Goal: Task Accomplishment & Management: Use online tool/utility

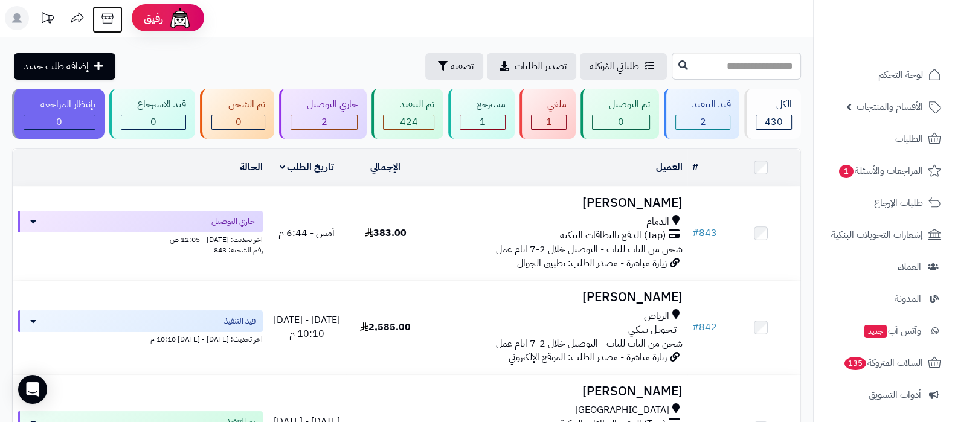
click at [106, 22] on icon at bounding box center [107, 18] width 11 height 11
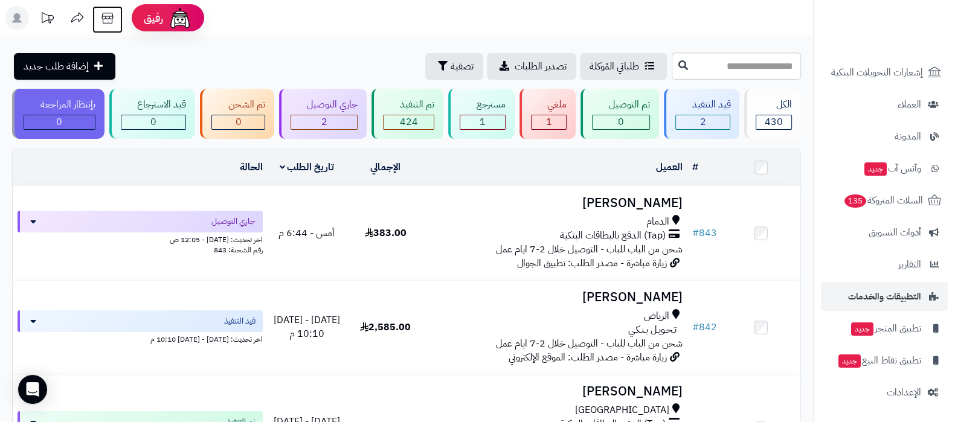
scroll to position [302, 0]
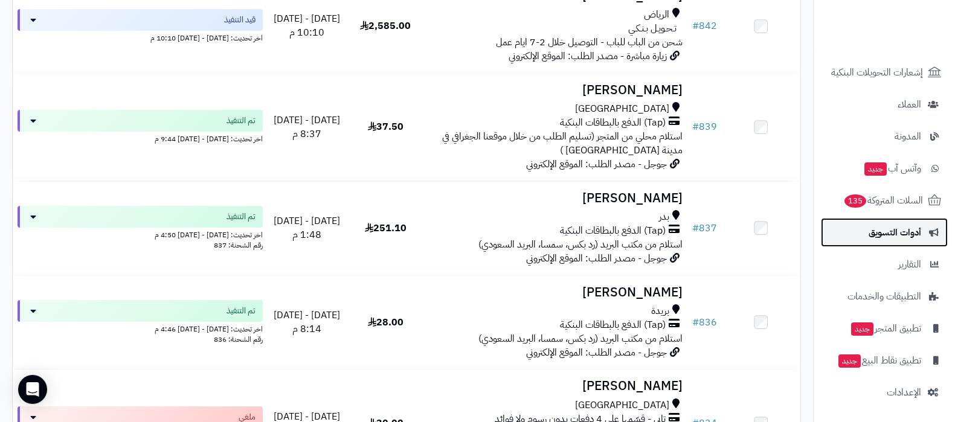
click at [888, 235] on span "أدوات التسويق" at bounding box center [895, 232] width 53 height 17
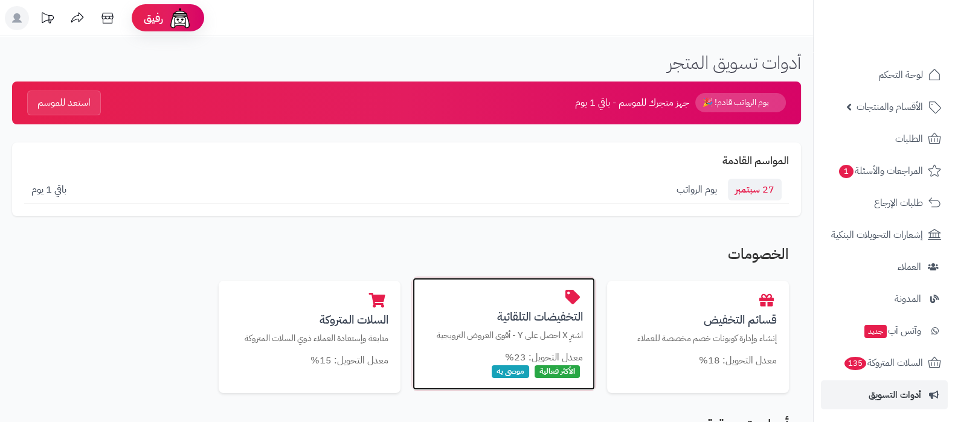
click at [535, 311] on h3 "التخفيضات التلقائية" at bounding box center [504, 317] width 158 height 13
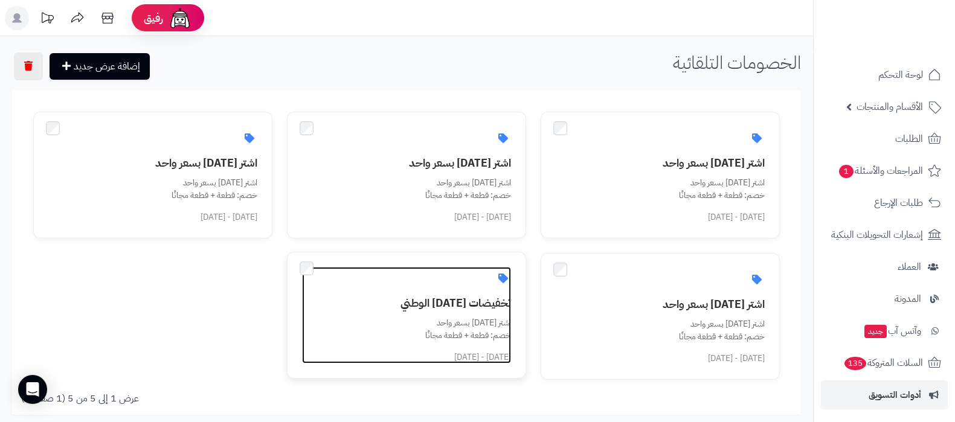
click at [455, 305] on h3 "تخفيضات اليوم الوطني" at bounding box center [414, 303] width 195 height 12
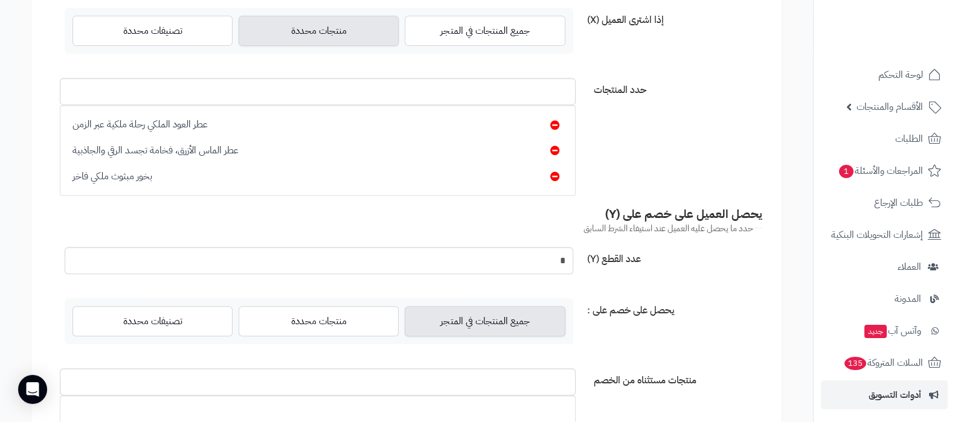
scroll to position [622, 0]
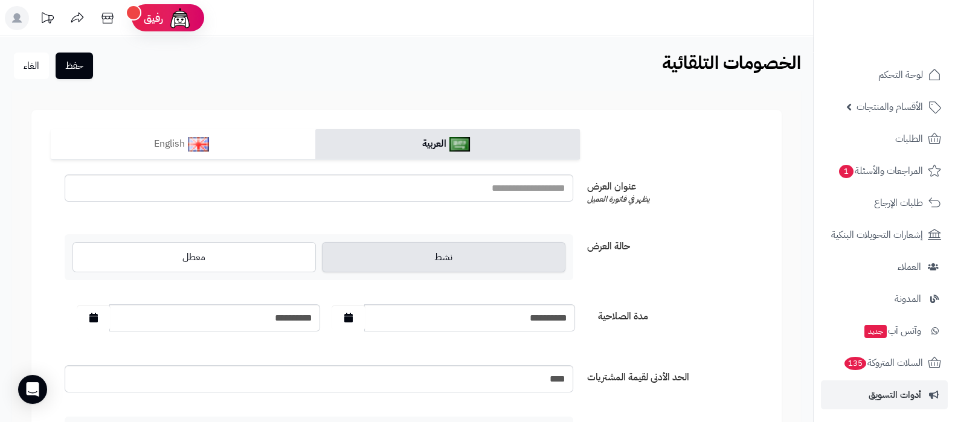
click at [886, 410] on ul "لوحة التحكم الأقسام والمنتجات المنتجات الأقسام الماركات مواصفات المنتجات مواصفا…" at bounding box center [884, 314] width 141 height 509
click at [895, 395] on span "أدوات التسويق" at bounding box center [895, 395] width 53 height 17
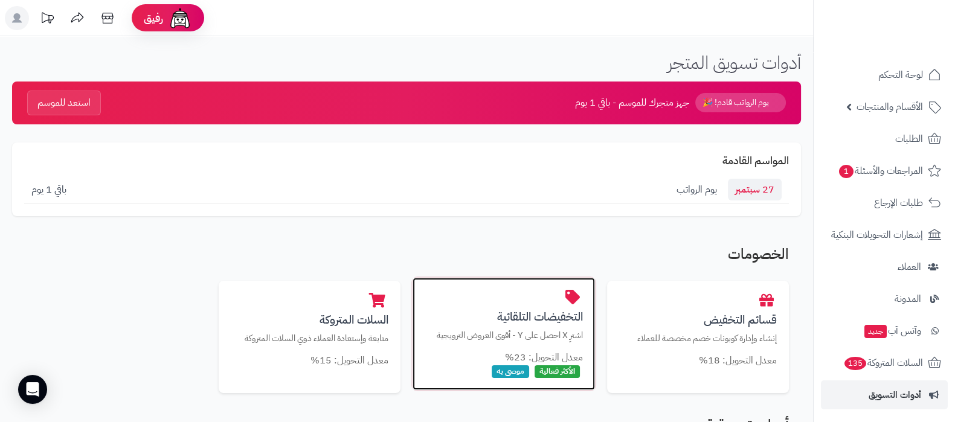
click at [514, 319] on h3 "التخفيضات التلقائية" at bounding box center [504, 317] width 158 height 13
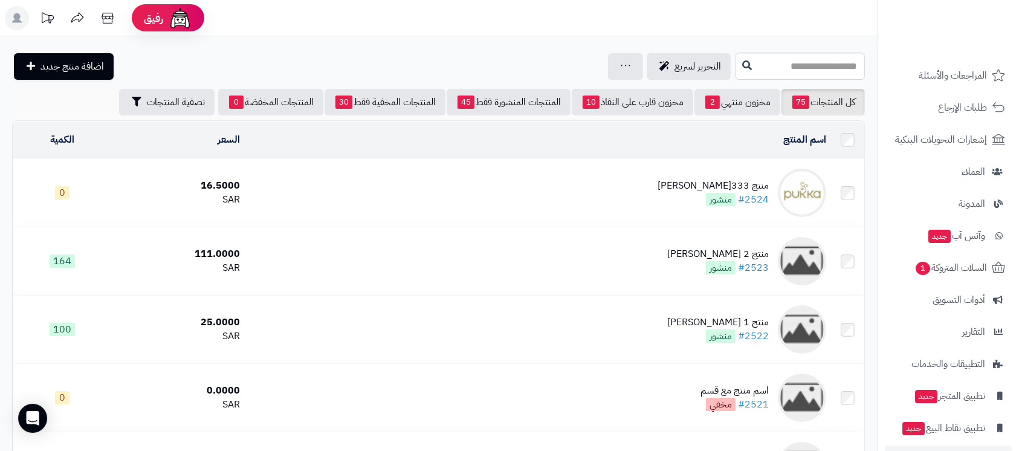
scroll to position [134, 0]
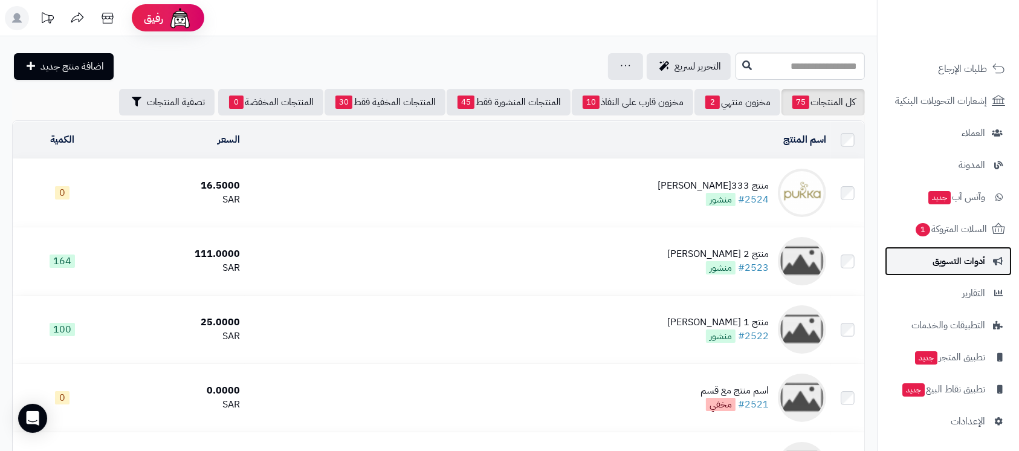
click at [952, 271] on link "أدوات التسويق" at bounding box center [948, 261] width 127 height 29
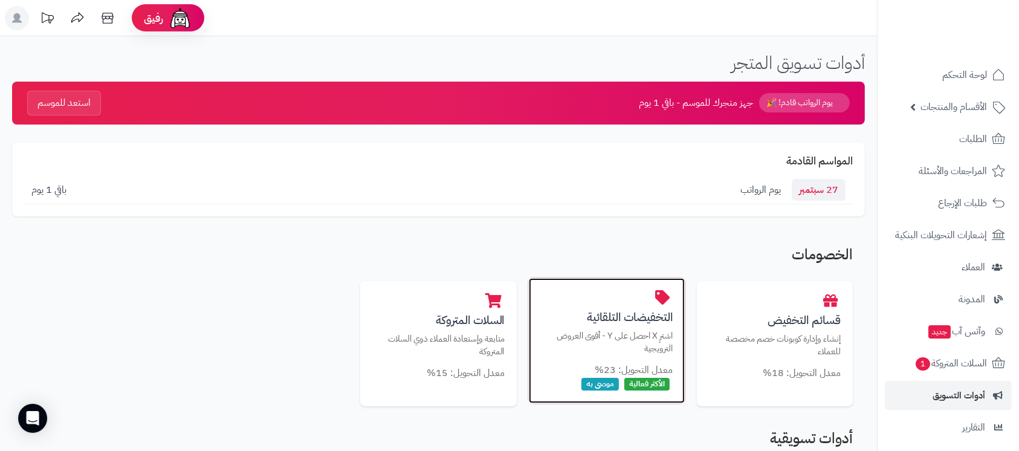
click at [576, 366] on div "معدل التحويل: 23%" at bounding box center [607, 370] width 132 height 14
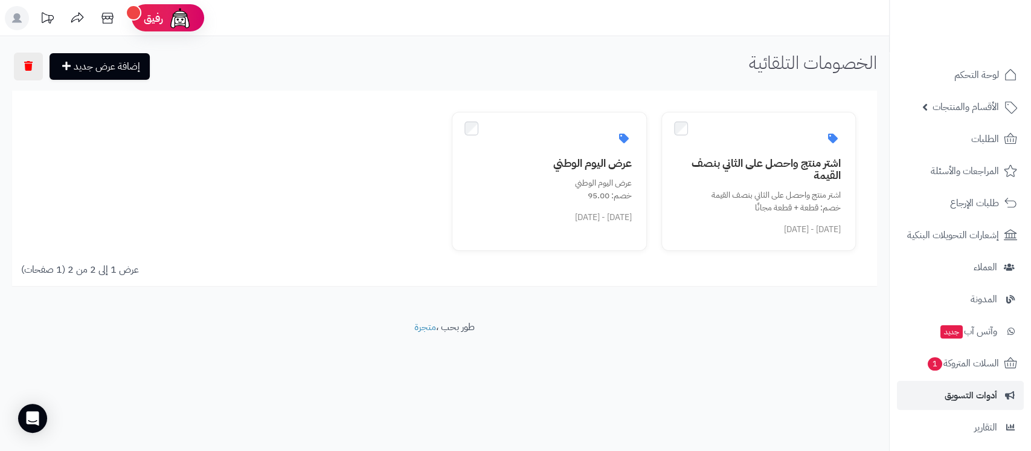
click at [665, 378] on footer "طور بحب ، متجرة" at bounding box center [444, 350] width 889 height 60
click at [131, 76] on link "إضافة عرض جديد" at bounding box center [100, 66] width 100 height 27
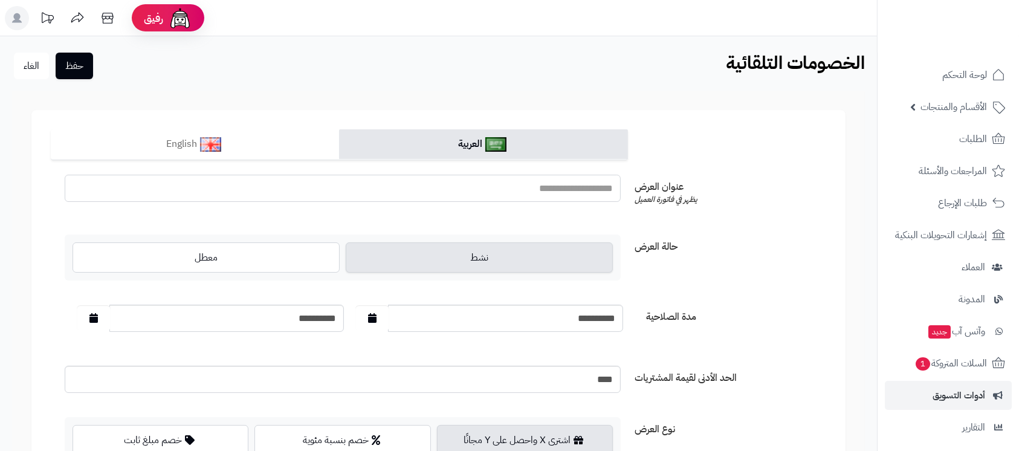
click at [570, 190] on input "text" at bounding box center [343, 188] width 556 height 27
type input "**********"
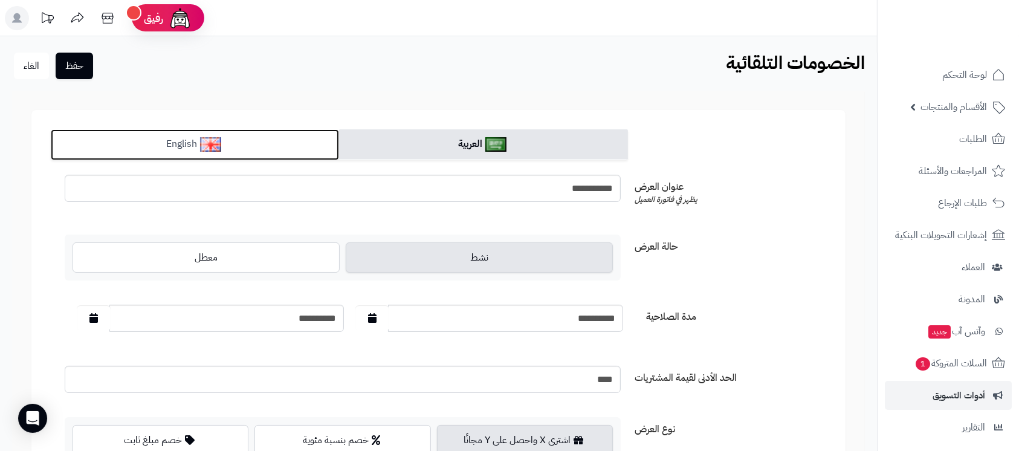
click at [286, 153] on link "English" at bounding box center [195, 144] width 288 height 31
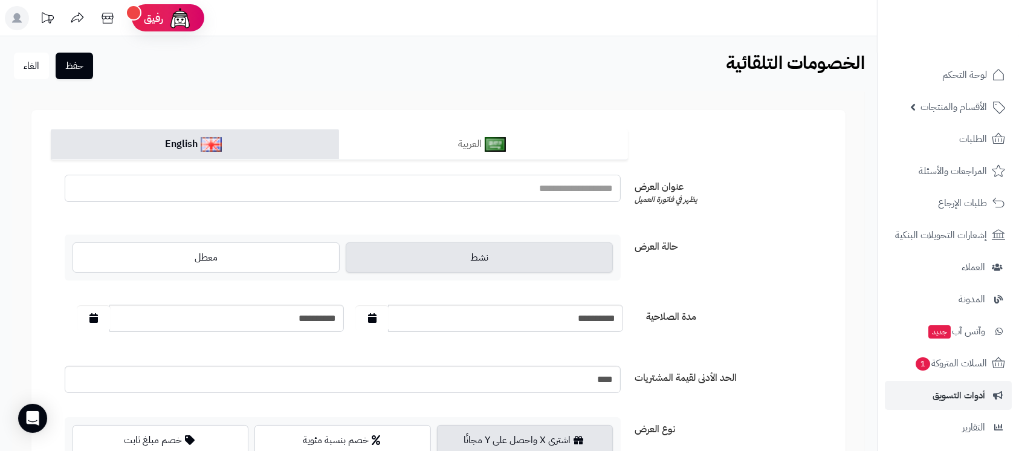
click at [437, 190] on input "text" at bounding box center [343, 188] width 556 height 27
type input "*******"
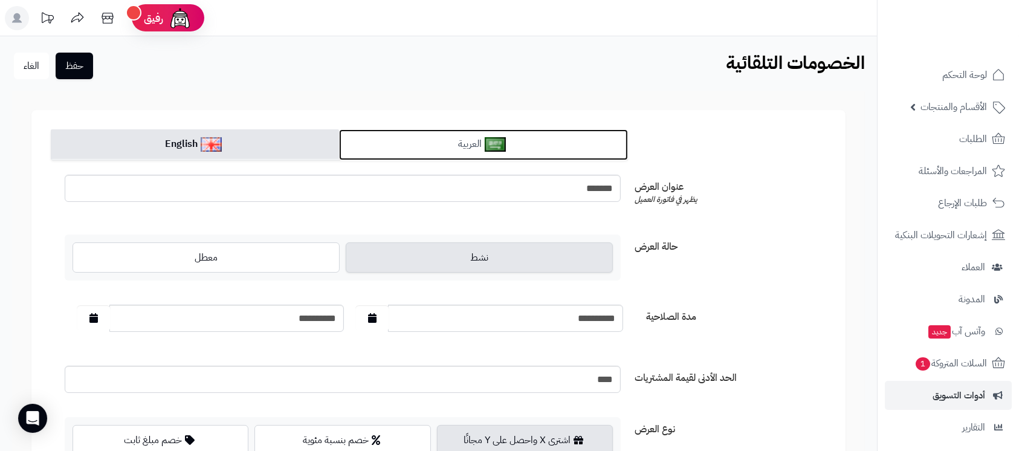
click at [522, 141] on link "العربية" at bounding box center [483, 144] width 288 height 31
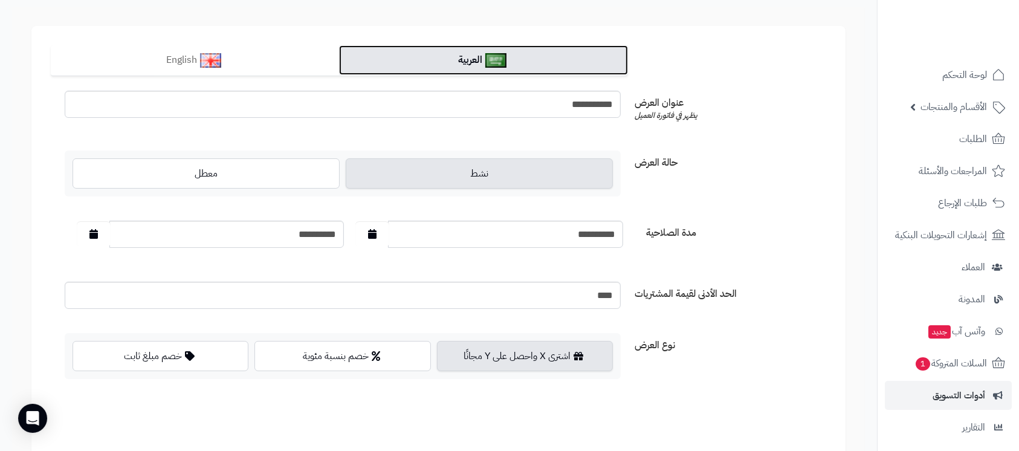
scroll to position [161, 0]
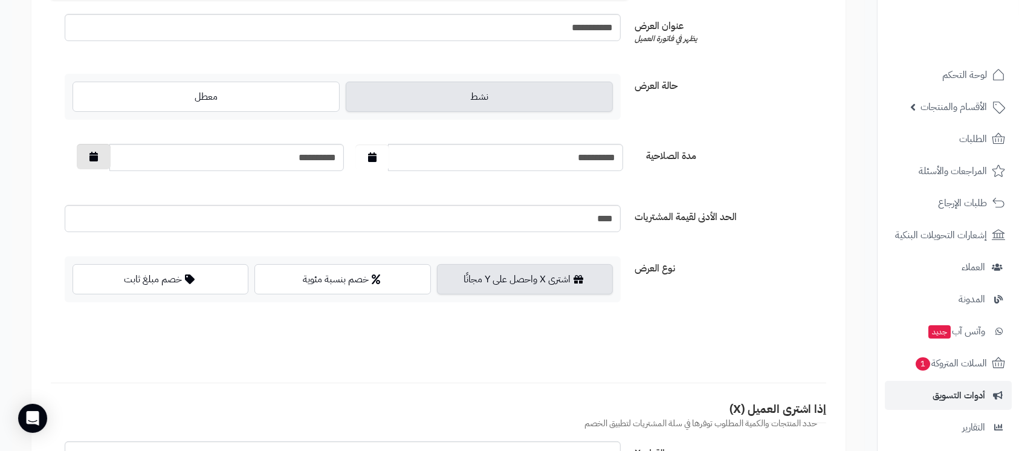
click at [96, 161] on icon "button" at bounding box center [93, 157] width 8 height 10
click at [82, 277] on td "27" at bounding box center [86, 275] width 22 height 18
type input "**********"
click at [725, 286] on div "نوع العرض اشترى X واحصل على Y مجانًا خصم بنسبة مئوية خصم مبلغ ثابت" at bounding box center [438, 284] width 785 height 56
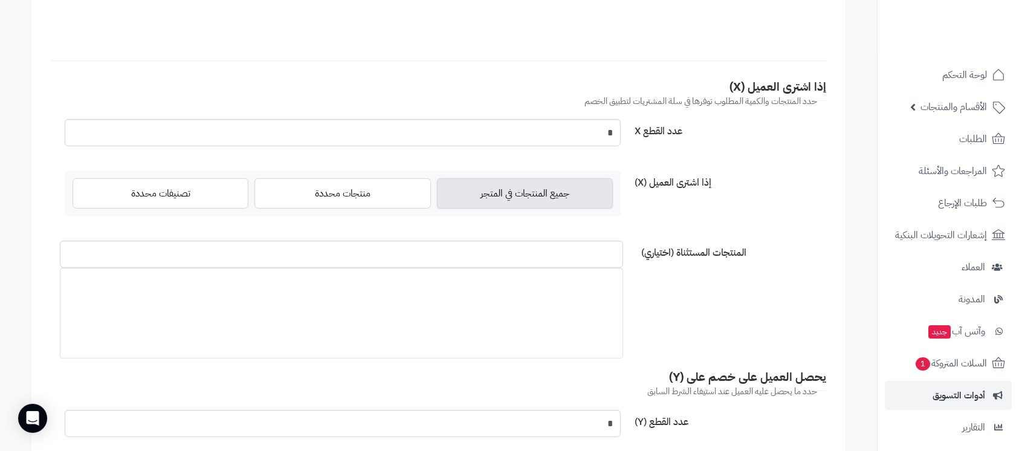
scroll to position [483, 0]
click at [331, 193] on label "منتجات محددة" at bounding box center [342, 193] width 176 height 30
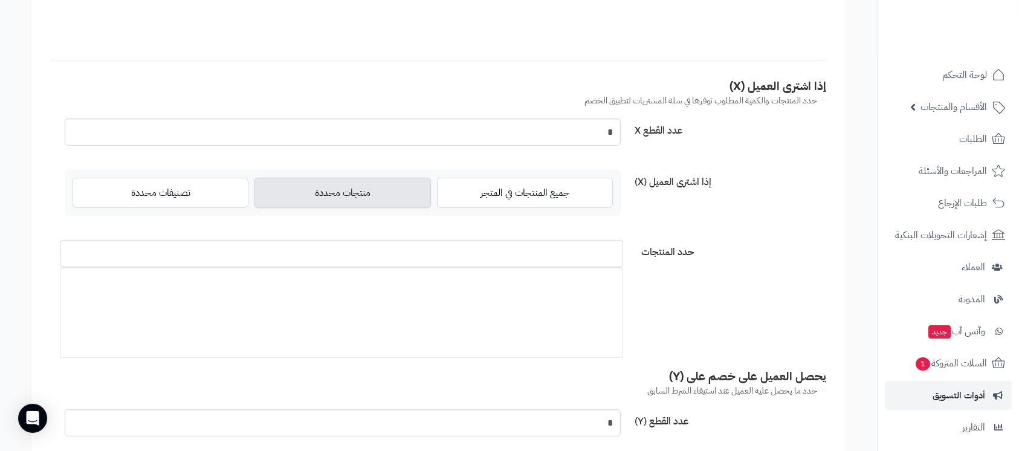
click at [531, 256] on input "حدد المنتجات" at bounding box center [341, 253] width 563 height 27
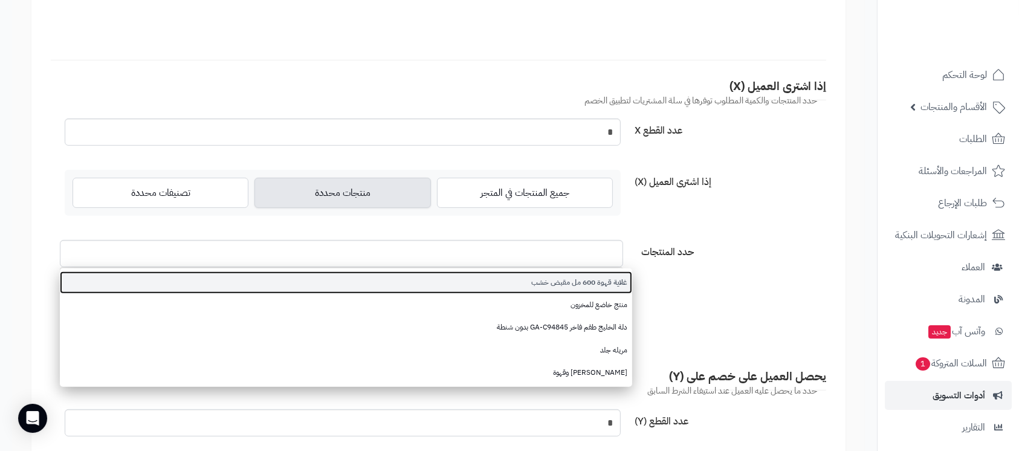
click at [552, 287] on link "غلاية قهوة 600 مل مقبض خشب" at bounding box center [346, 282] width 572 height 22
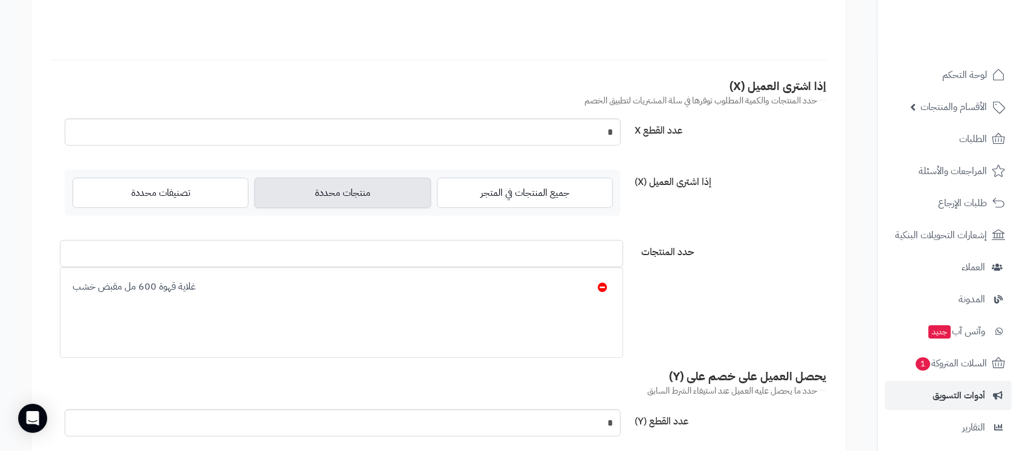
click at [496, 245] on input "حدد المنتجات" at bounding box center [341, 253] width 563 height 27
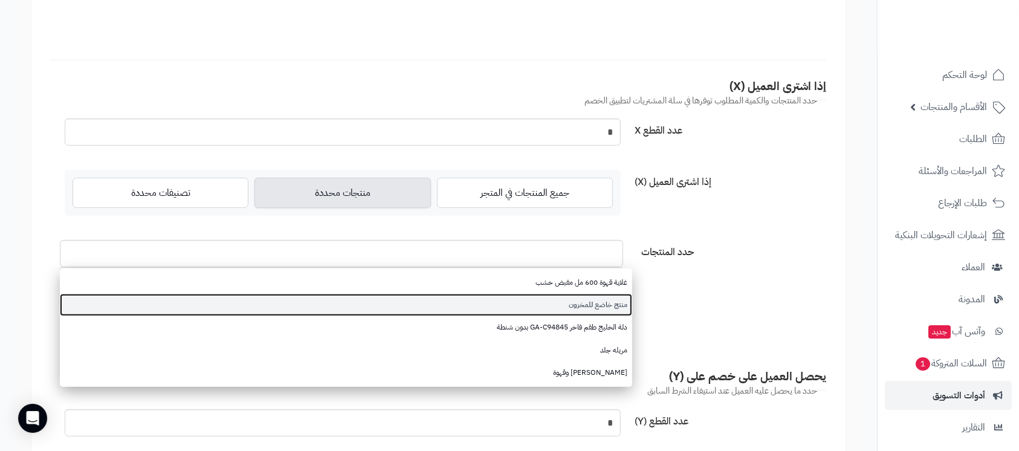
click at [566, 302] on link "منتج خاضع للمخزون" at bounding box center [346, 305] width 572 height 22
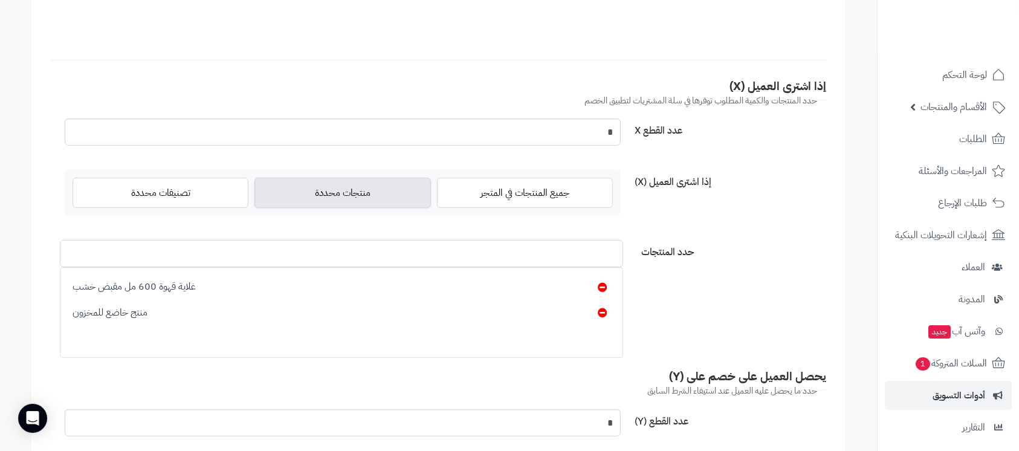
click at [543, 256] on input "حدد المنتجات" at bounding box center [341, 253] width 563 height 27
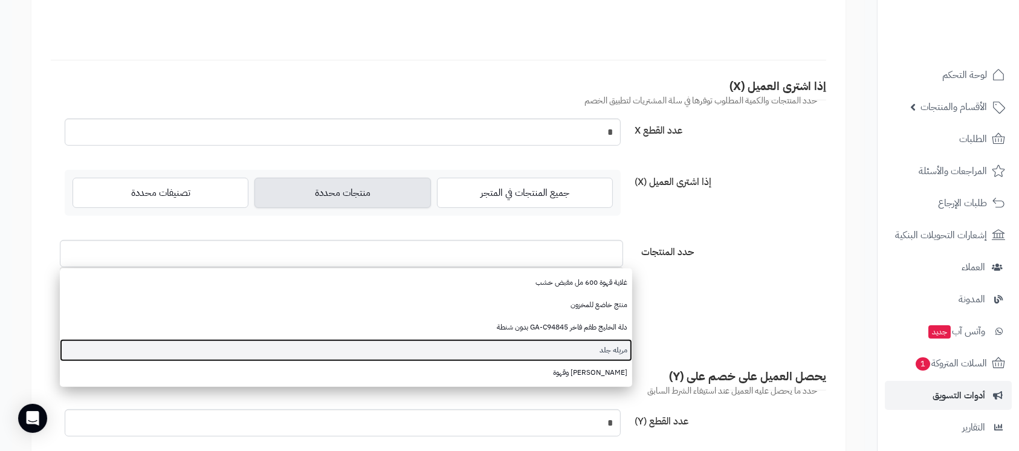
click at [559, 345] on link "مريله جلد" at bounding box center [346, 350] width 572 height 22
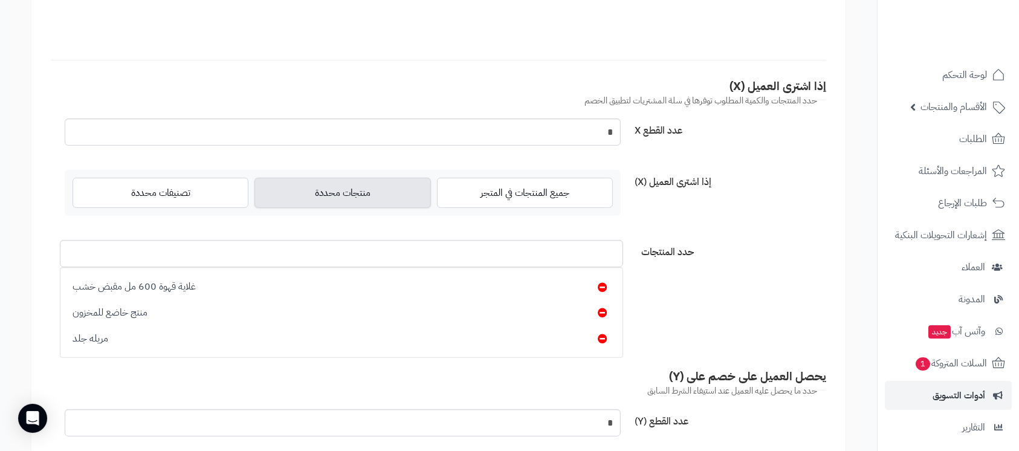
click at [749, 309] on form "**********" at bounding box center [438, 265] width 814 height 1277
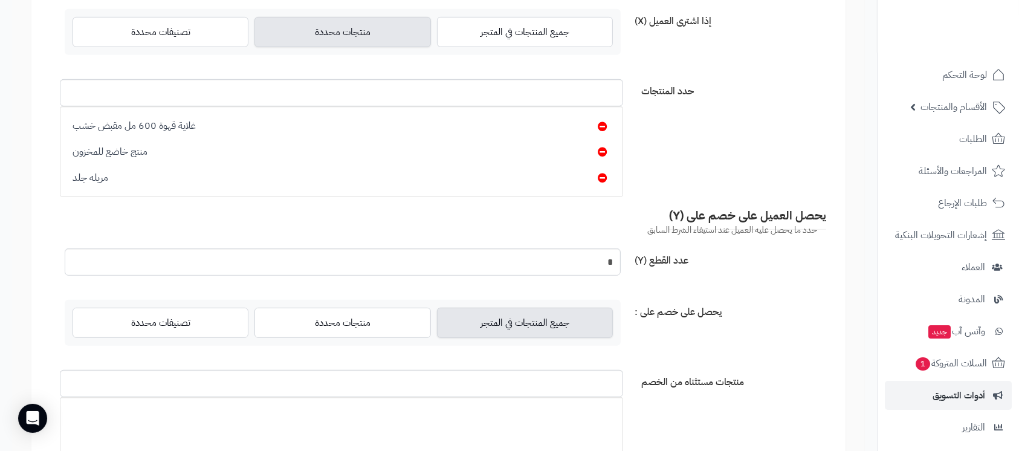
scroll to position [725, 0]
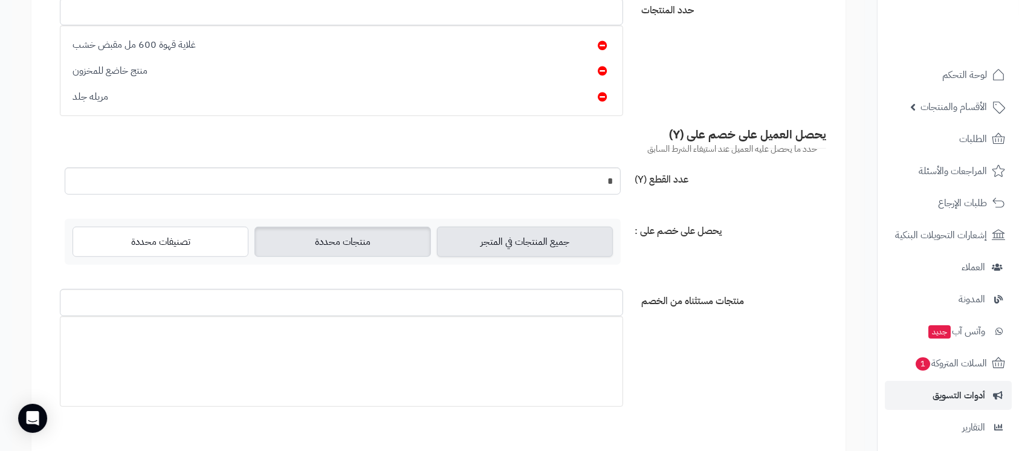
click at [342, 239] on label "منتجات محددة" at bounding box center [342, 242] width 176 height 30
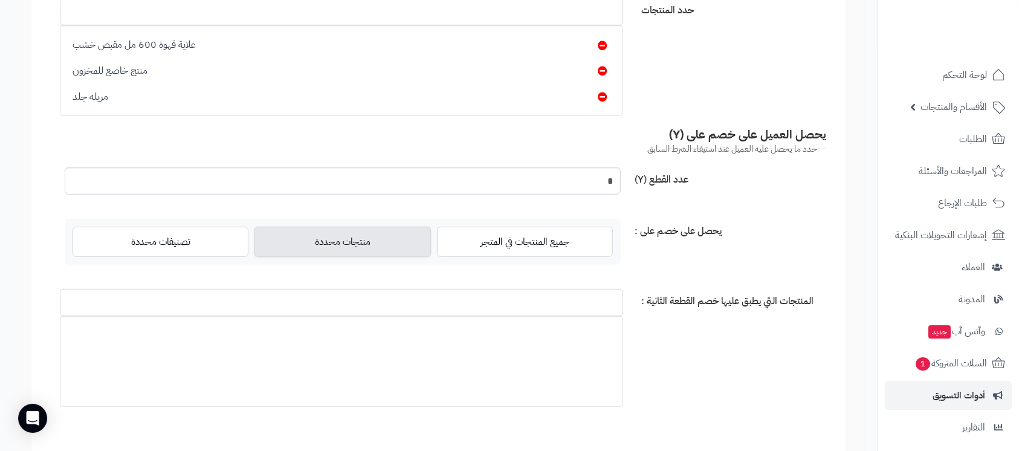
click at [402, 299] on input "المنتجات التي يطبق عليها خصم القطعة الثانية :" at bounding box center [341, 302] width 563 height 27
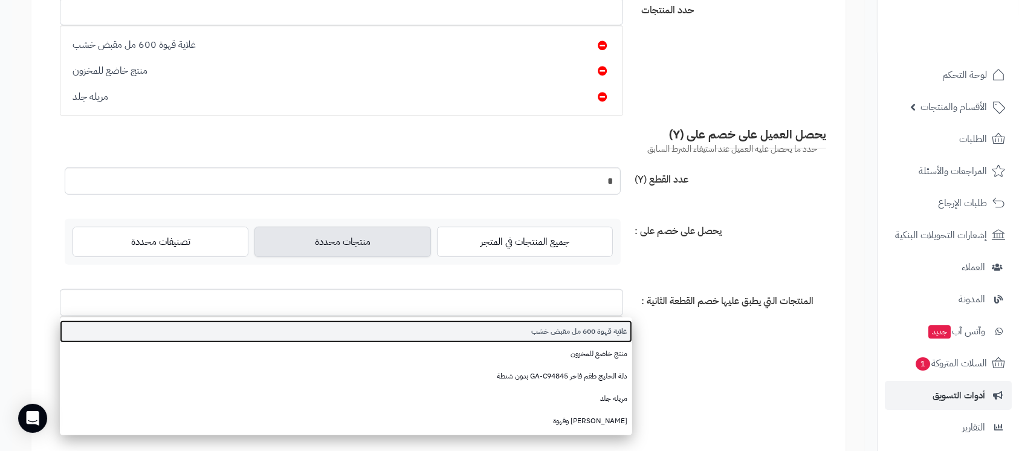
click at [550, 330] on link "غلاية قهوة 600 مل مقبض خشب" at bounding box center [346, 331] width 572 height 22
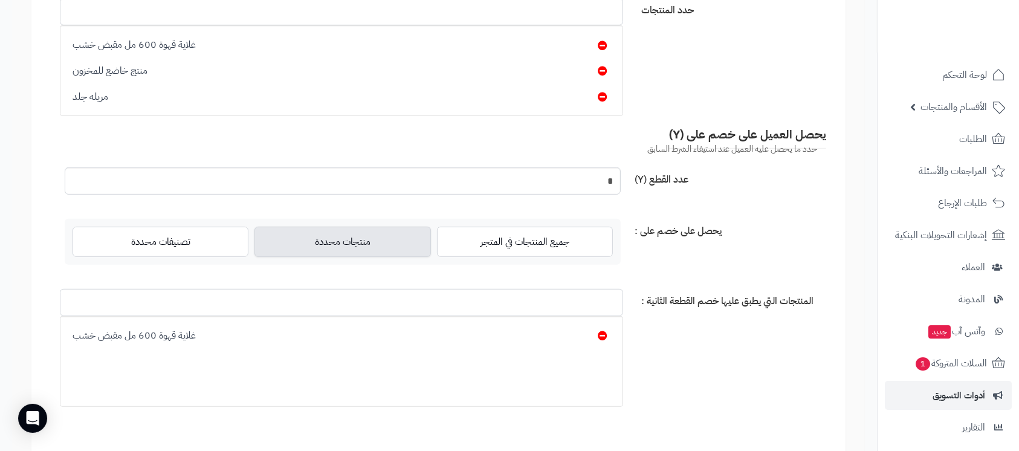
click at [460, 294] on input "المنتجات التي يطبق عليها خصم القطعة الثانية :" at bounding box center [341, 302] width 563 height 27
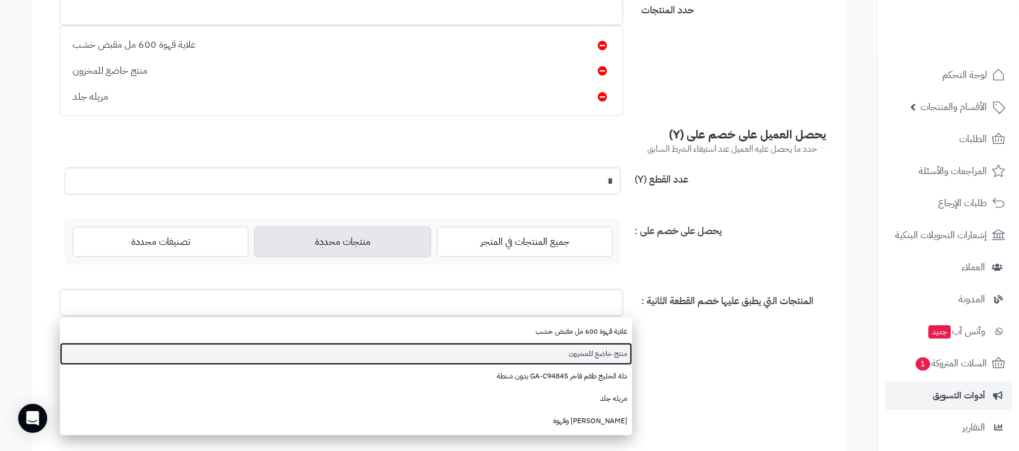
click at [588, 349] on link "منتج خاضع للمخزون" at bounding box center [346, 354] width 572 height 22
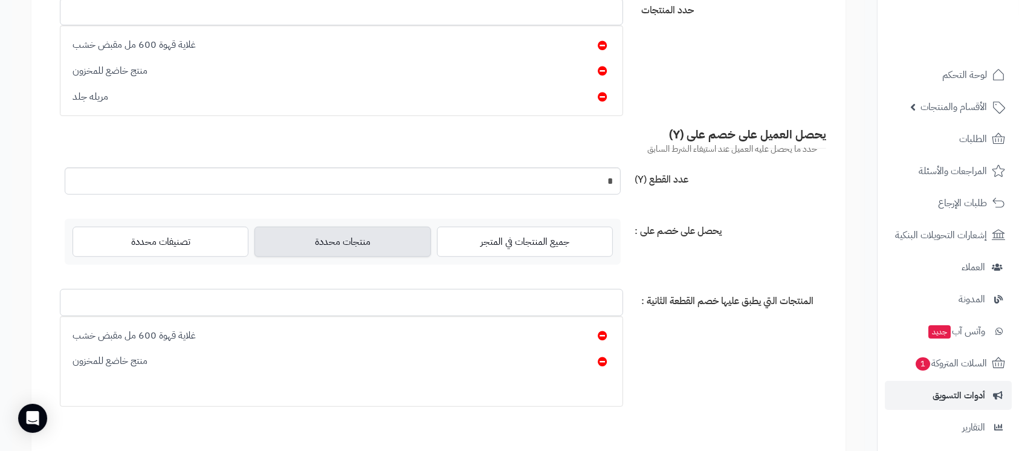
click at [491, 307] on input "المنتجات التي يطبق عليها خصم القطعة الثانية :" at bounding box center [341, 302] width 563 height 27
click at [503, 303] on input "المنتجات التي يطبق عليها خصم القطعة الثانية :" at bounding box center [341, 302] width 563 height 27
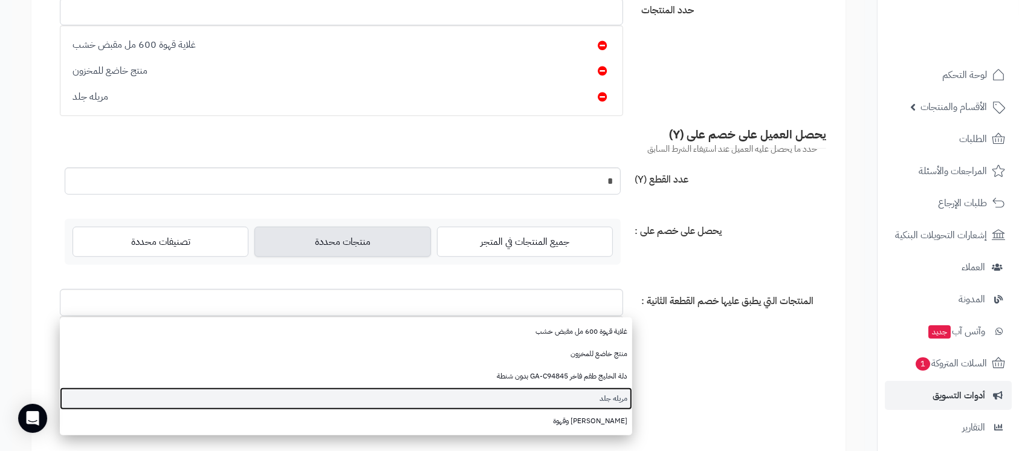
click at [601, 390] on link "مريله جلد" at bounding box center [346, 398] width 572 height 22
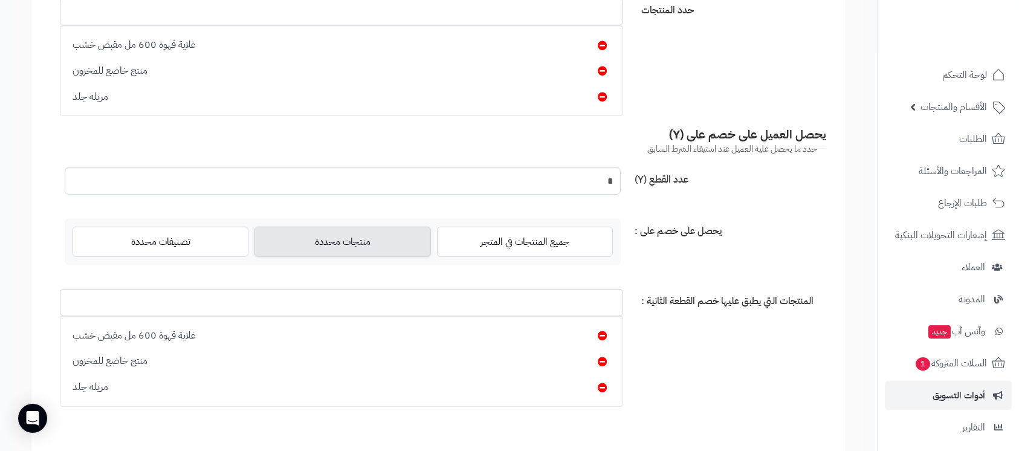
click at [726, 379] on form "**********" at bounding box center [438, 23] width 814 height 1277
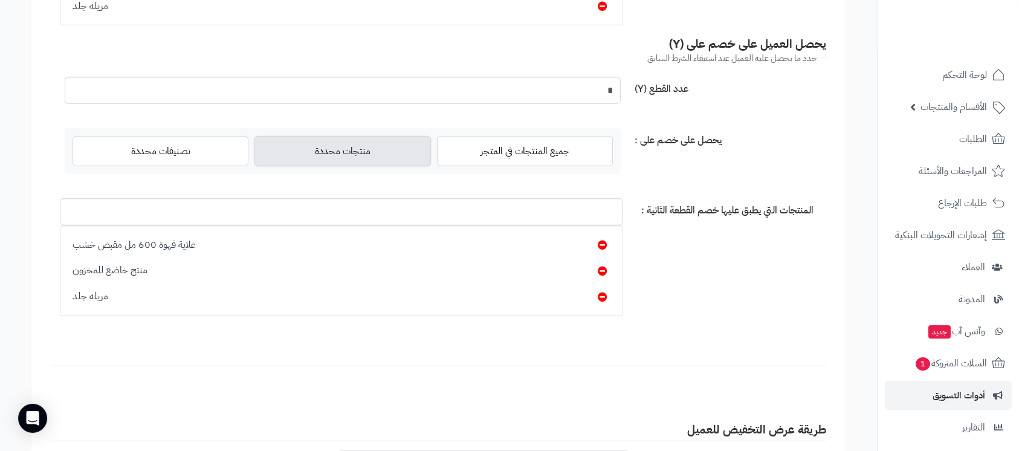
scroll to position [967, 0]
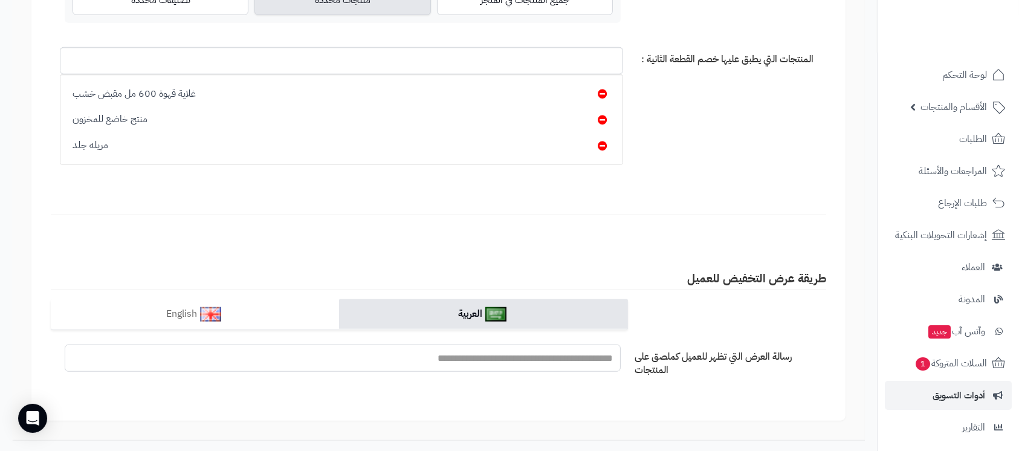
click at [573, 355] on input "رسالة العرض التي تظهر للعميل كملصق على المنتجات" at bounding box center [343, 357] width 556 height 27
type input "**********"
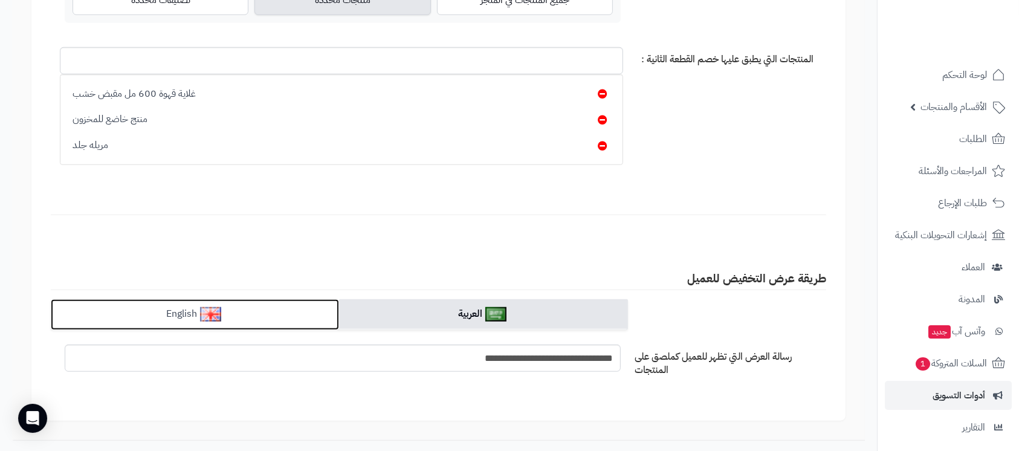
click at [262, 302] on link "English" at bounding box center [195, 314] width 288 height 31
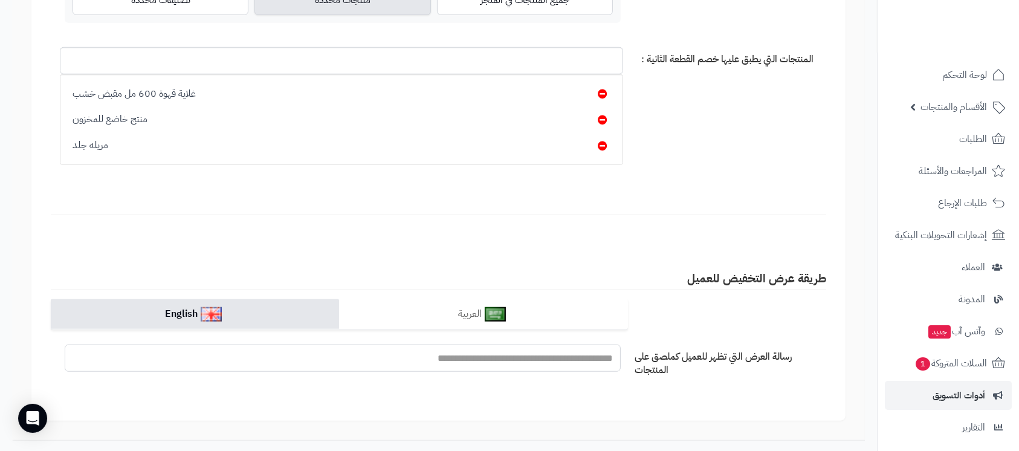
click at [503, 365] on input "رسالة العرض التي تظهر للعميل كملصق على المنتجات" at bounding box center [343, 357] width 556 height 27
type input "**********"
click at [742, 327] on div "العربية English" at bounding box center [438, 321] width 793 height 45
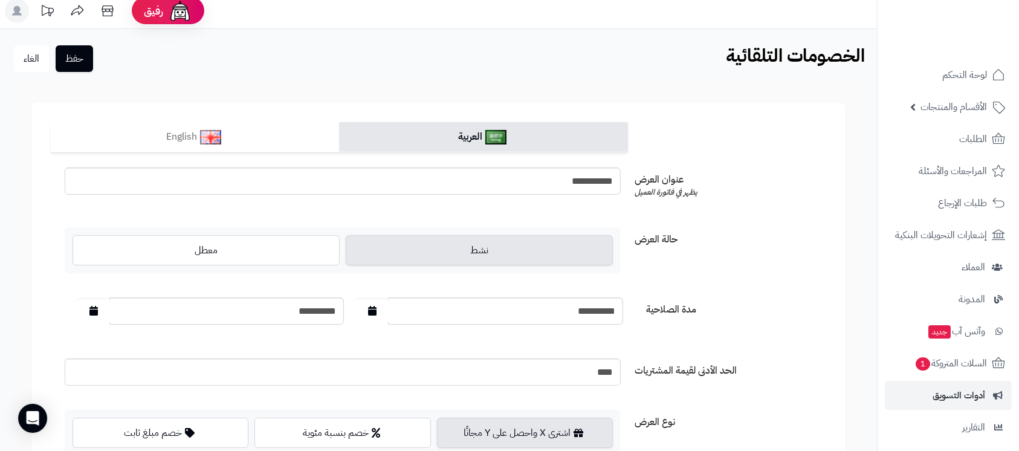
scroll to position [0, 0]
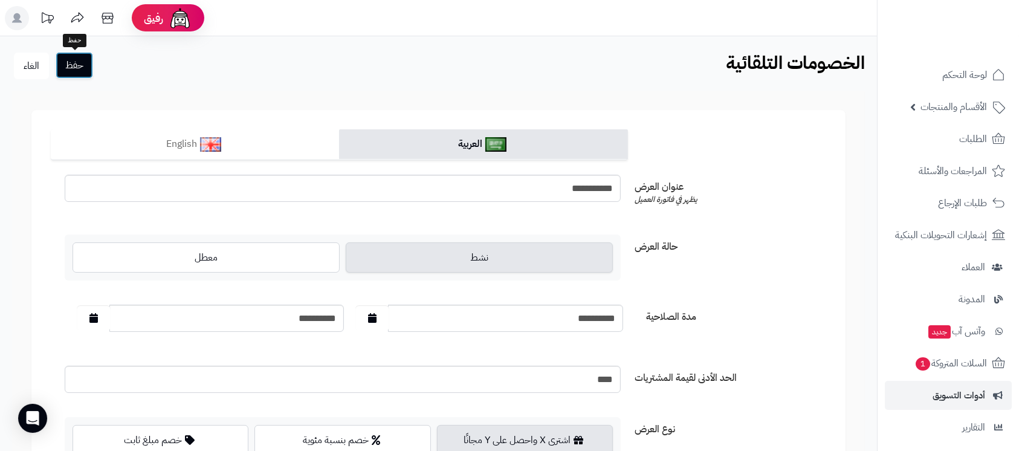
click at [80, 68] on button "حفظ" at bounding box center [74, 65] width 37 height 27
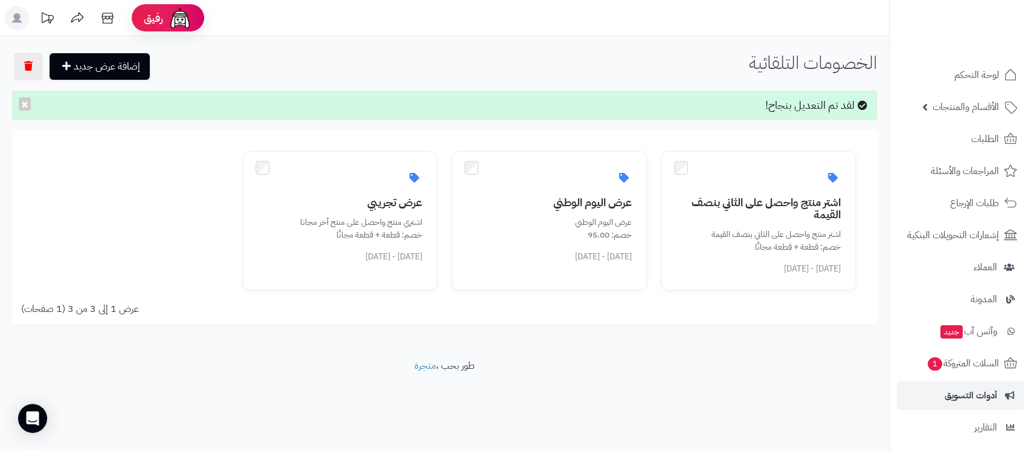
click at [769, 353] on div "إضافة عرض جديد الخصومات التلقائية لقد تم التعديل بنجاح! × اشتر منتج واحصل على ا…" at bounding box center [444, 197] width 889 height 323
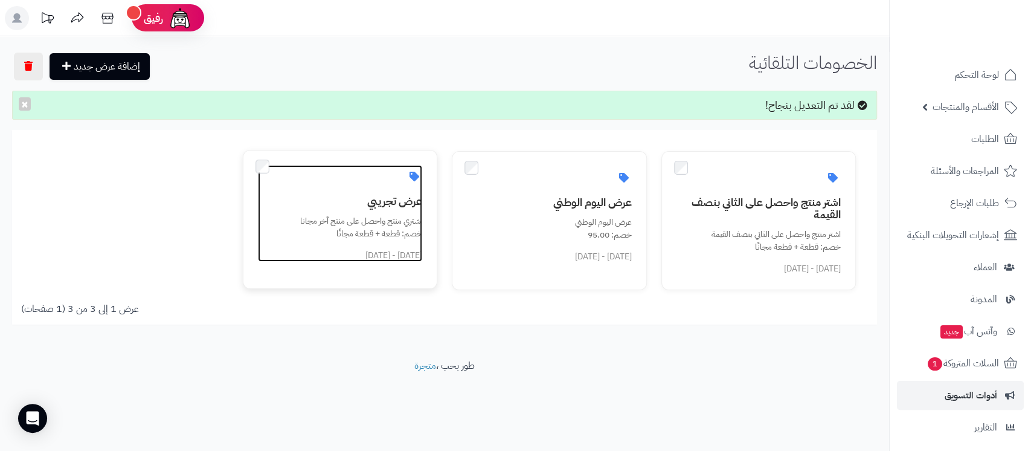
click at [385, 202] on h3 "عرض تجريبي" at bounding box center [348, 201] width 150 height 12
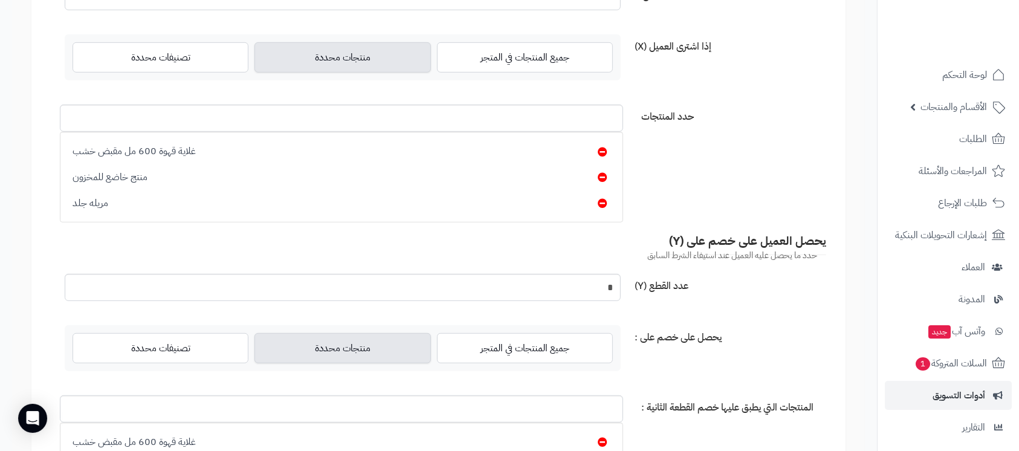
scroll to position [644, 0]
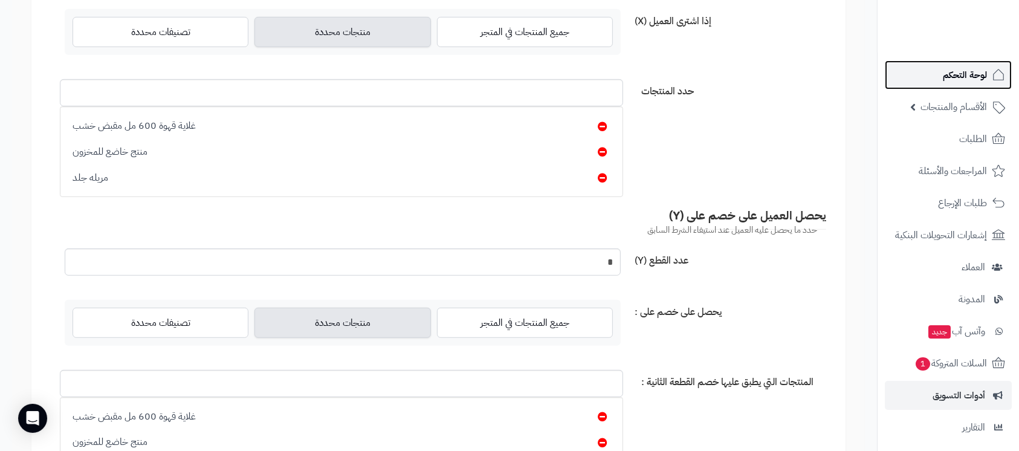
click at [965, 82] on span "لوحة التحكم" at bounding box center [965, 74] width 44 height 17
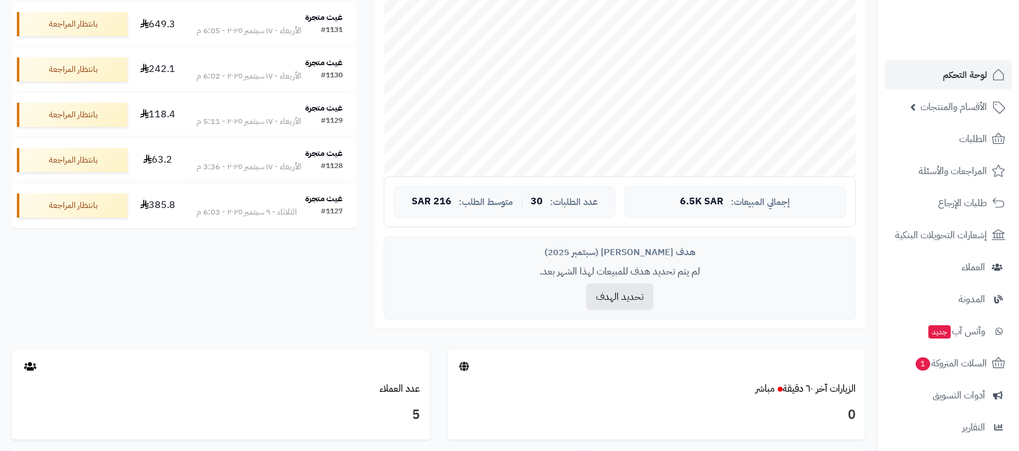
scroll to position [134, 0]
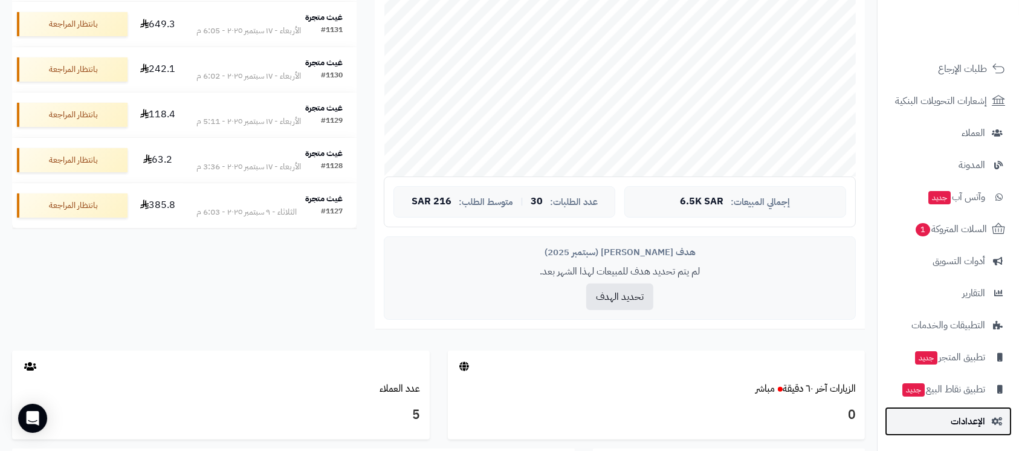
click at [980, 416] on span "الإعدادات" at bounding box center [968, 421] width 34 height 17
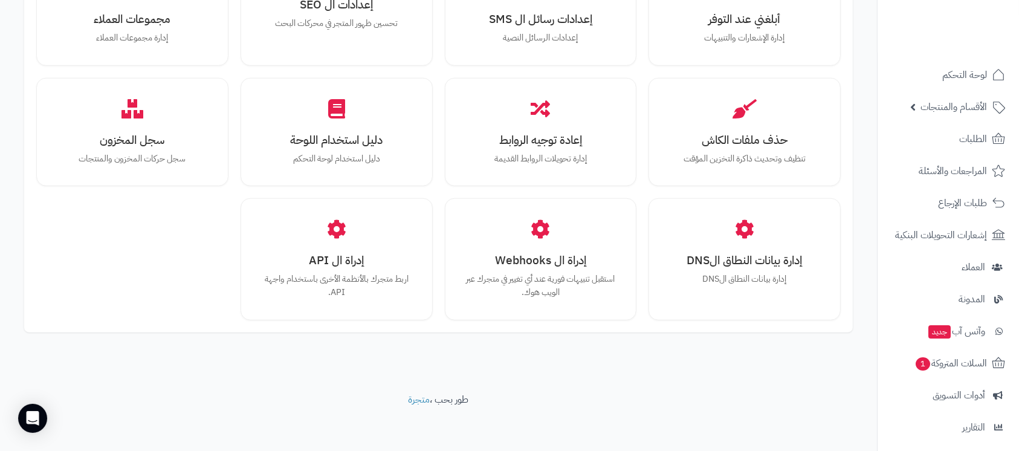
scroll to position [1089, 0]
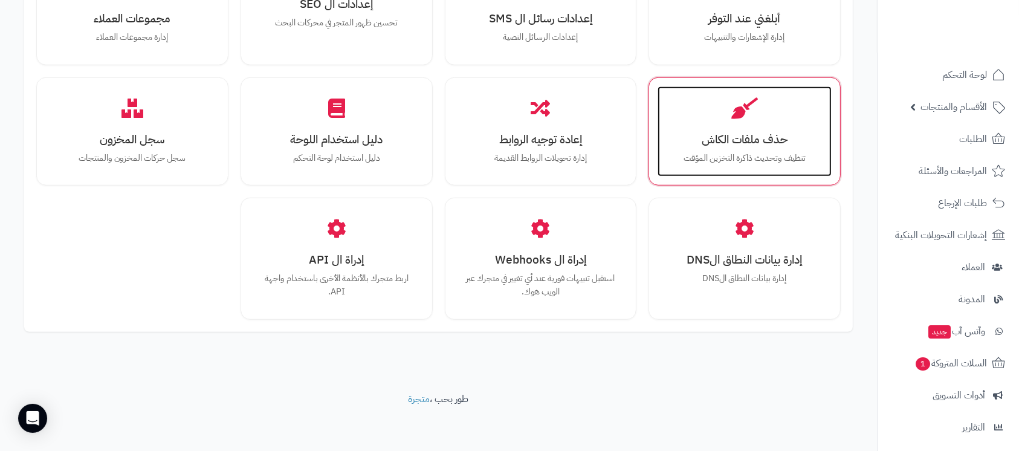
click at [739, 133] on h3 "حذف ملفات الكاش" at bounding box center [745, 139] width 150 height 13
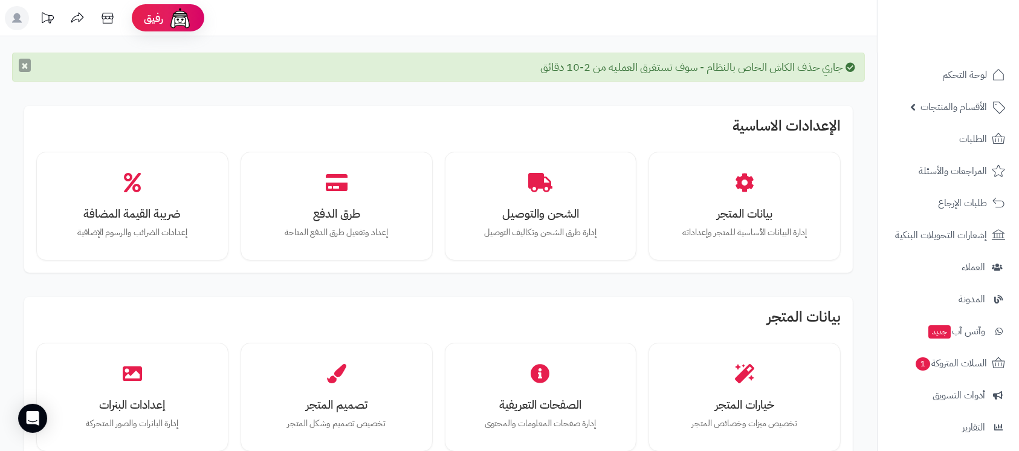
click at [27, 70] on button "×" at bounding box center [25, 65] width 12 height 13
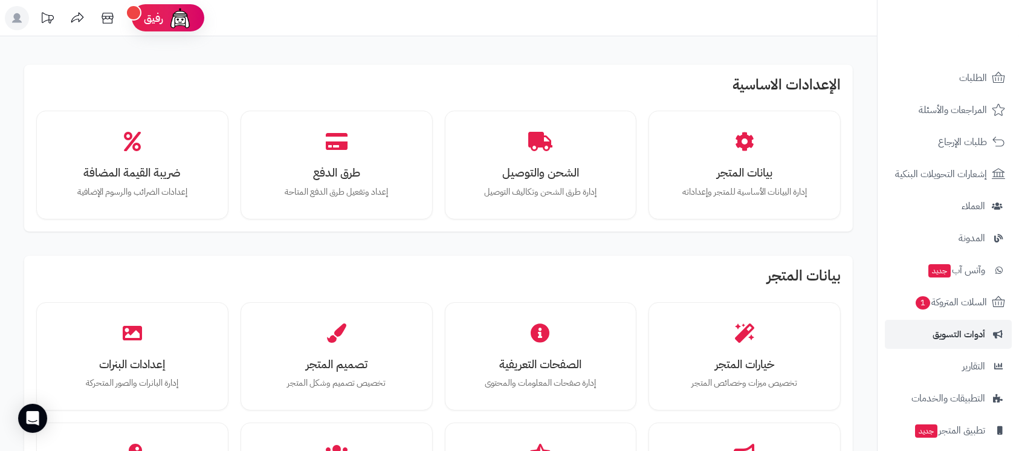
scroll to position [134, 0]
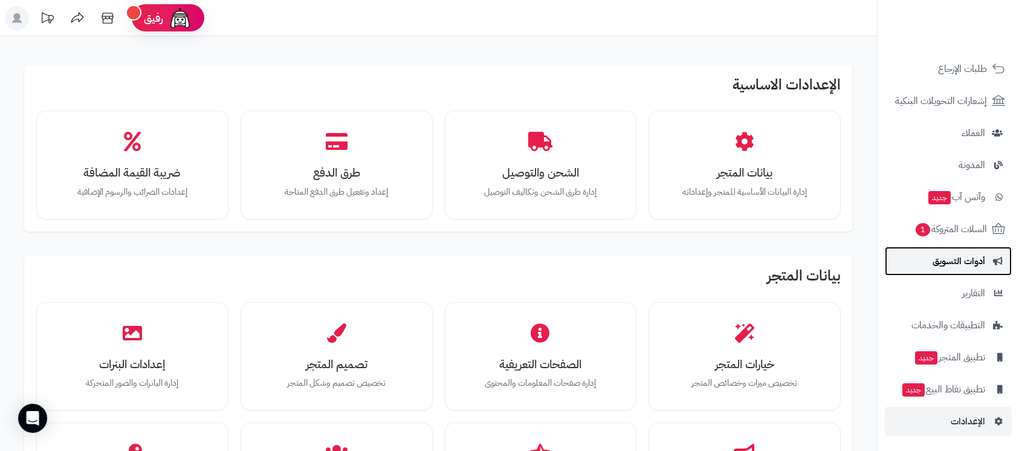
click at [966, 263] on span "أدوات التسويق" at bounding box center [958, 261] width 53 height 17
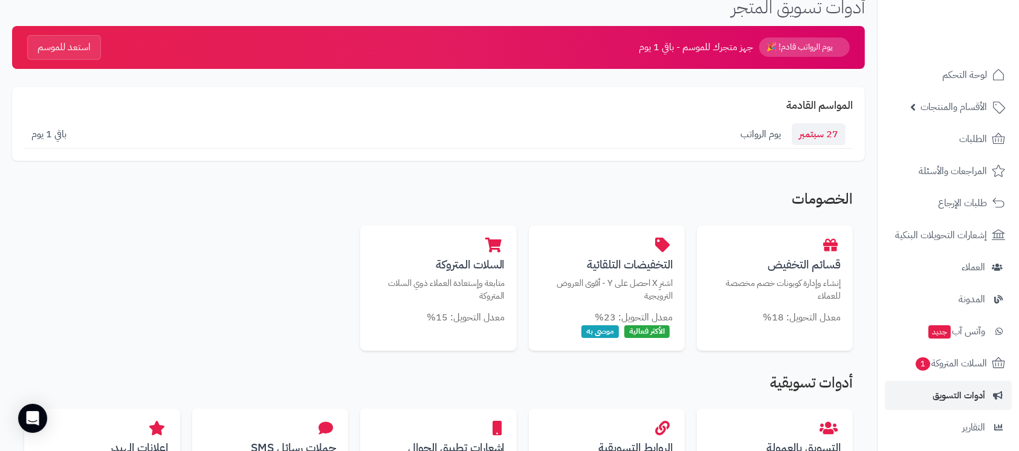
scroll to position [80, 0]
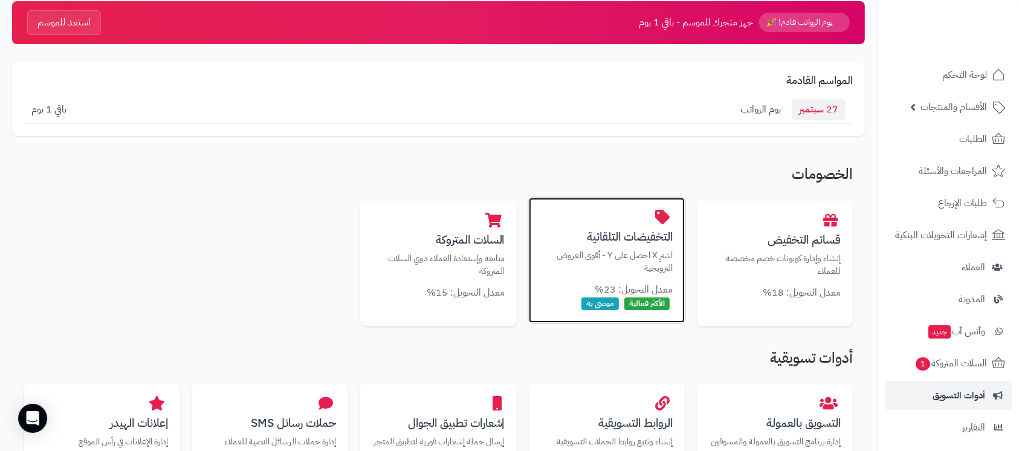
click at [613, 242] on h3 "التخفيضات التلقائية" at bounding box center [607, 236] width 132 height 13
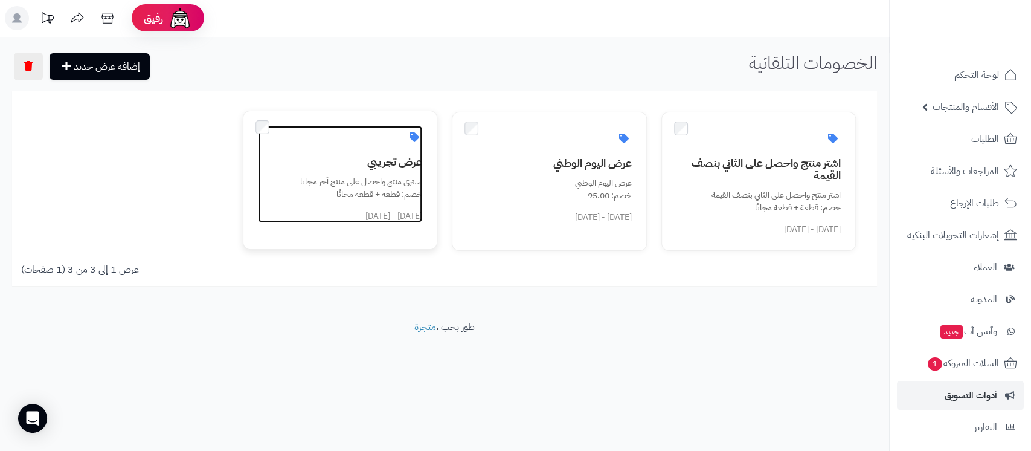
click at [391, 149] on link "عرض تجريبي اشتري منتج واحصل على منتج آخر مجانا خصم: قطعة + قطعة مجانًا [DATE] -…" at bounding box center [340, 174] width 165 height 97
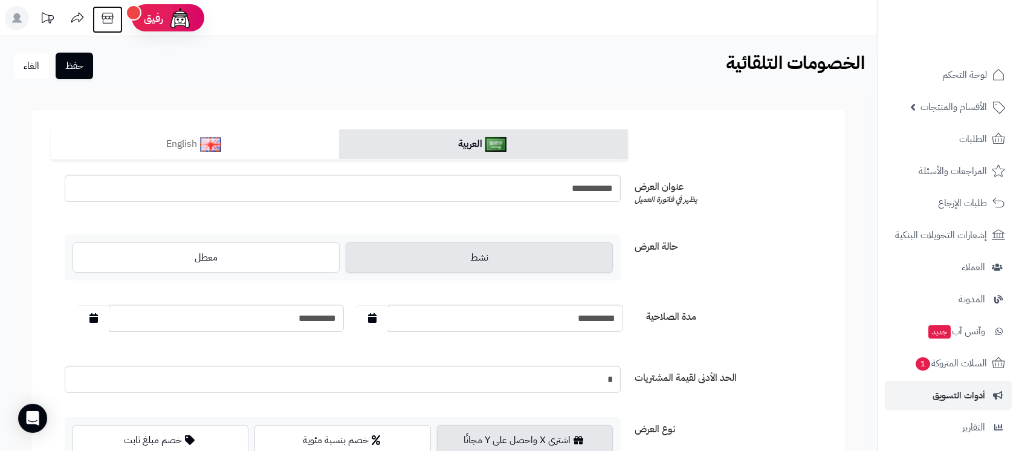
click at [110, 21] on icon at bounding box center [107, 18] width 24 height 24
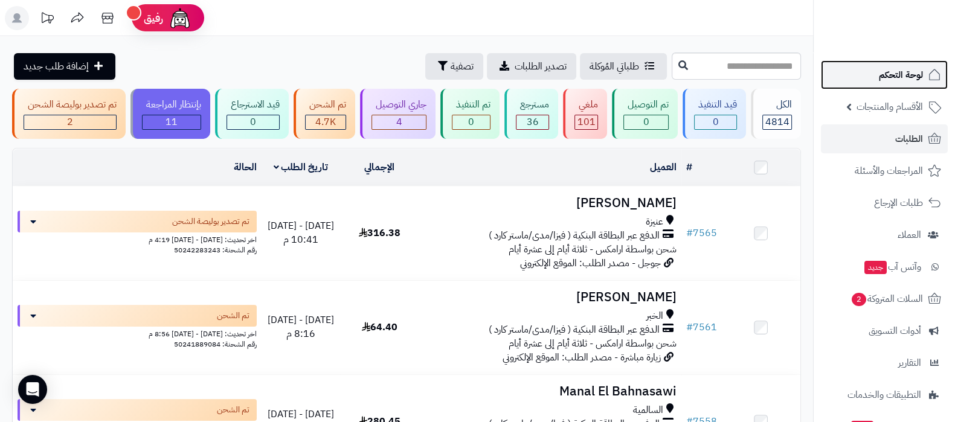
click at [895, 77] on span "لوحة التحكم" at bounding box center [901, 74] width 44 height 17
